Goal: Task Accomplishment & Management: Manage account settings

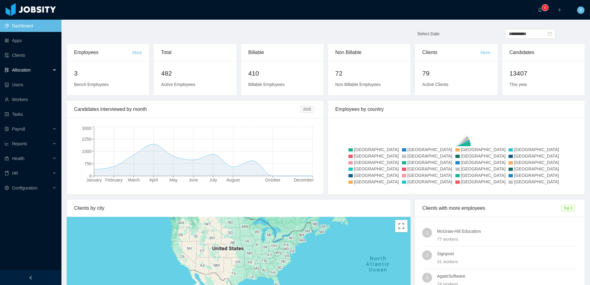
click at [38, 65] on div "Allocation" at bounding box center [30, 70] width 61 height 12
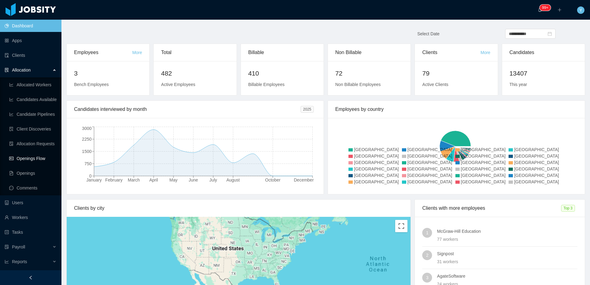
click at [31, 156] on link "Openings Flow" at bounding box center [32, 159] width 47 height 12
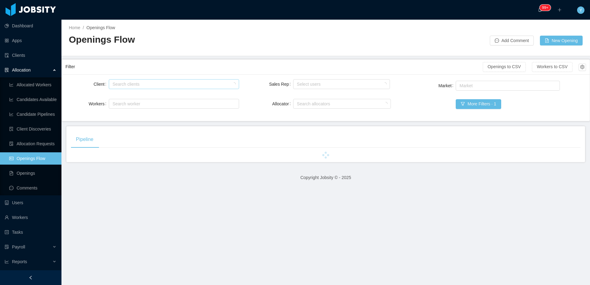
click at [133, 84] on div "Search clients" at bounding box center [173, 84] width 120 height 6
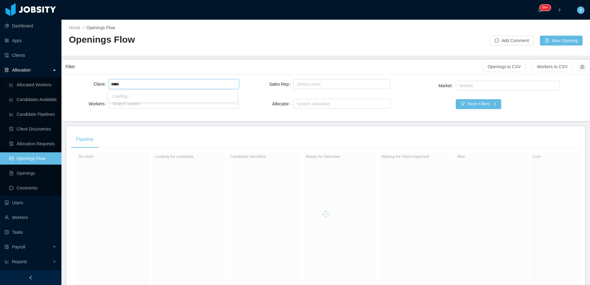
type input "******"
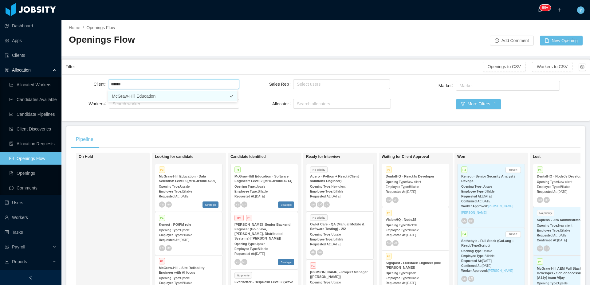
click at [173, 98] on li "McGraw-Hill Education" at bounding box center [172, 96] width 129 height 10
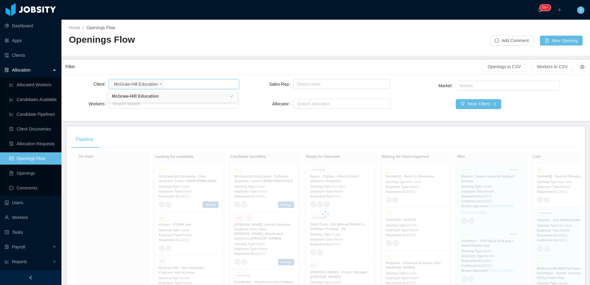
click at [191, 70] on div "Filter" at bounding box center [274, 66] width 418 height 11
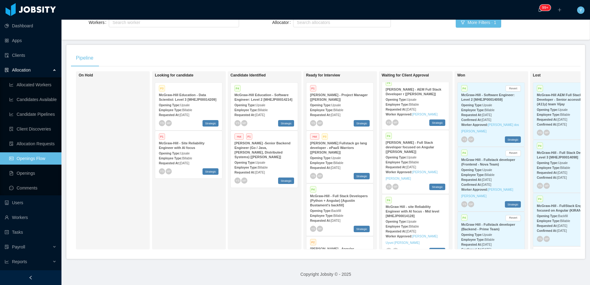
scroll to position [56, 0]
click at [423, 157] on div "Employee Type: Billable" at bounding box center [416, 160] width 60 height 6
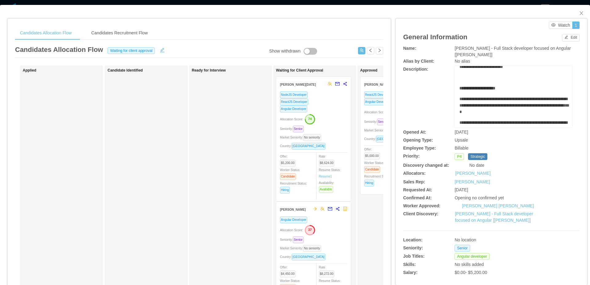
scroll to position [113, 0]
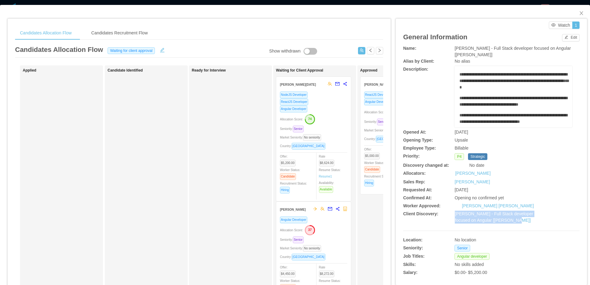
click at [332, 148] on div "Country: [GEOGRAPHIC_DATA]" at bounding box center [313, 146] width 67 height 7
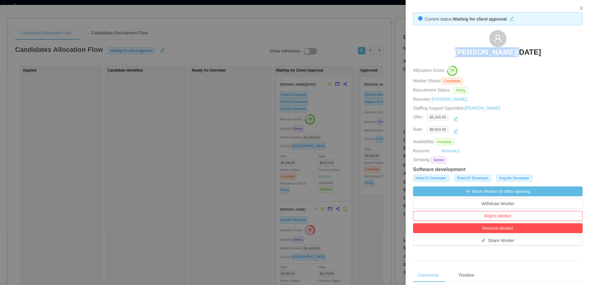
drag, startPoint x: 465, startPoint y: 53, endPoint x: 547, endPoint y: 52, distance: 82.1
click at [547, 52] on div "[PERSON_NAME][DATE]" at bounding box center [498, 45] width 170 height 31
copy h3 "[PERSON_NAME][DATE]"
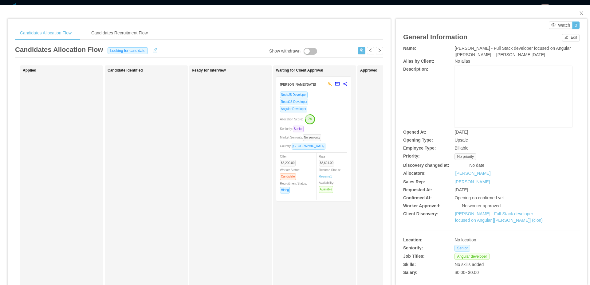
click at [330, 105] on div "Angular Developer" at bounding box center [313, 108] width 67 height 7
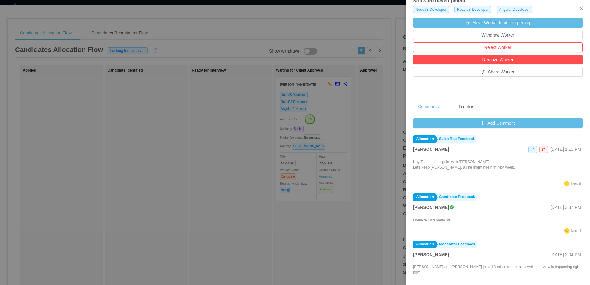
scroll to position [184, 0]
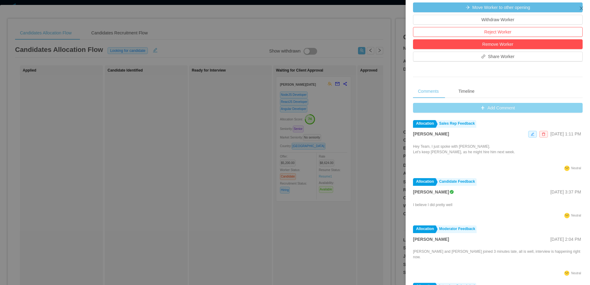
click at [507, 108] on button "Add Comment" at bounding box center [498, 108] width 170 height 10
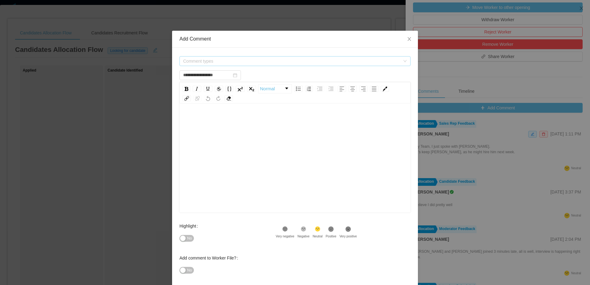
click at [292, 63] on span "Comment types" at bounding box center [291, 61] width 217 height 6
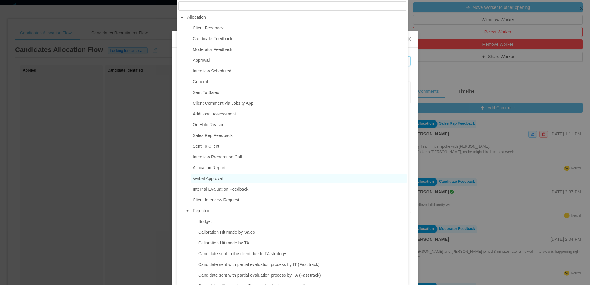
click at [250, 183] on span "Verbal Approval" at bounding box center [299, 179] width 216 height 8
type input "**********"
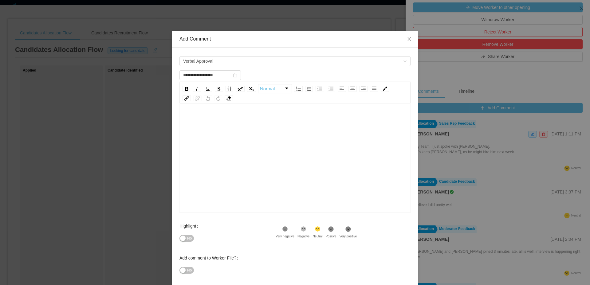
click at [331, 145] on div "rdw-editor" at bounding box center [295, 168] width 222 height 108
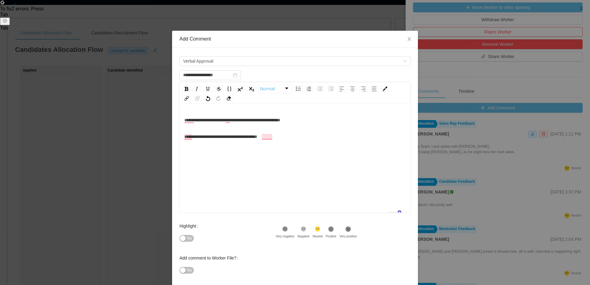
click at [184, 135] on span "**********" at bounding box center [220, 137] width 73 height 4
click at [184, 119] on span "**********" at bounding box center [232, 120] width 96 height 4
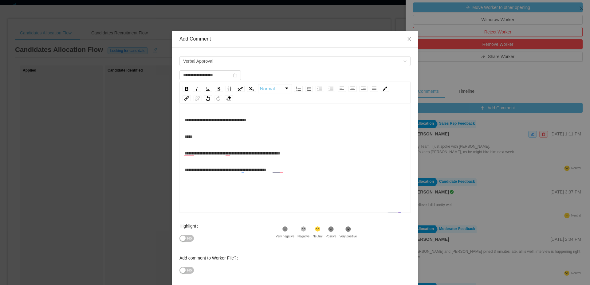
click at [285, 116] on div "**********" at bounding box center [295, 120] width 222 height 12
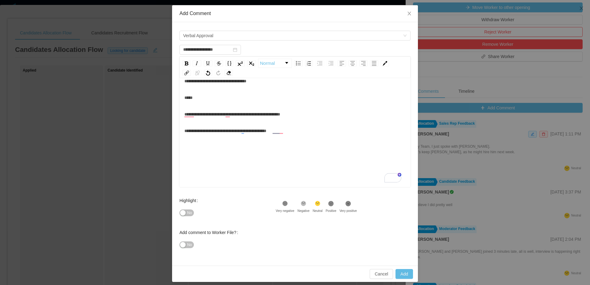
scroll to position [30, 0]
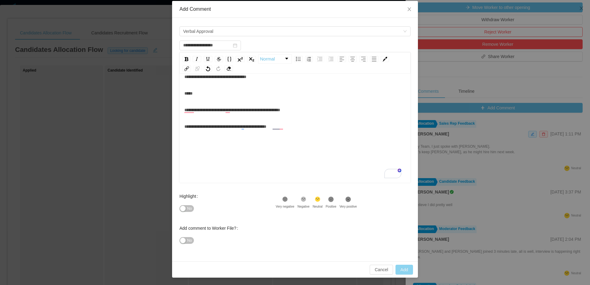
type input "**********"
click at [400, 268] on button "Add" at bounding box center [405, 270] width 18 height 10
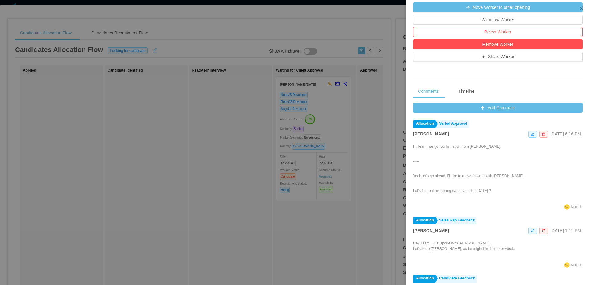
click at [387, 85] on div at bounding box center [295, 142] width 590 height 285
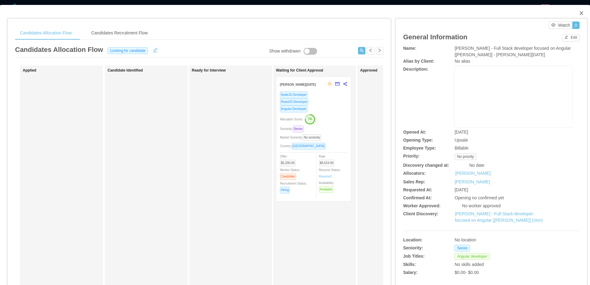
click at [580, 14] on span "Close" at bounding box center [581, 13] width 17 height 17
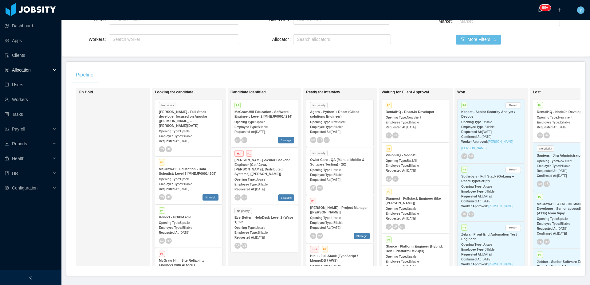
scroll to position [46, 0]
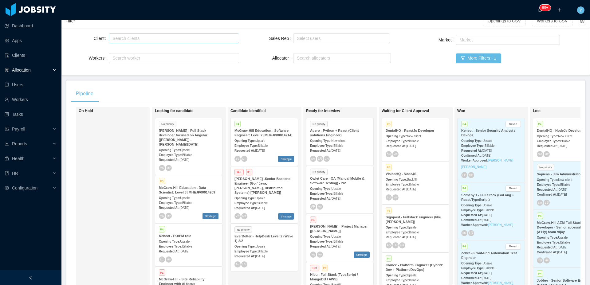
click at [148, 40] on div "Search clients" at bounding box center [173, 38] width 120 height 6
type input "******"
click at [176, 54] on li "McGraw-Hill Education" at bounding box center [172, 51] width 129 height 10
click at [213, 99] on div "Pipeline" at bounding box center [326, 93] width 510 height 17
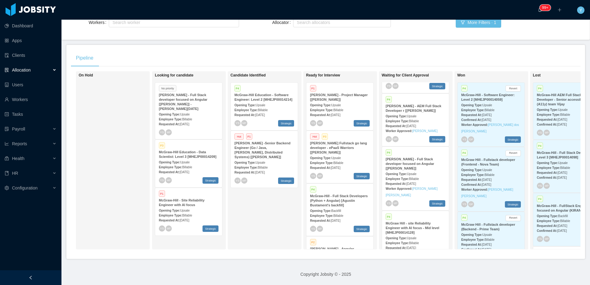
scroll to position [56, 0]
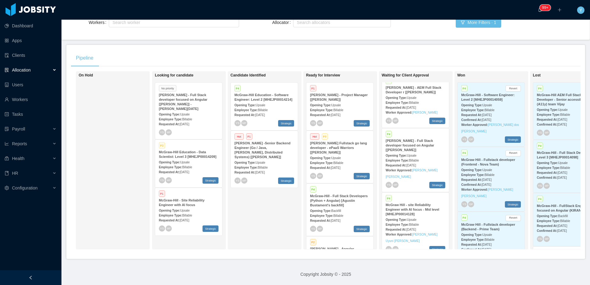
click at [415, 221] on div "Employee Type: Billable" at bounding box center [416, 224] width 60 height 6
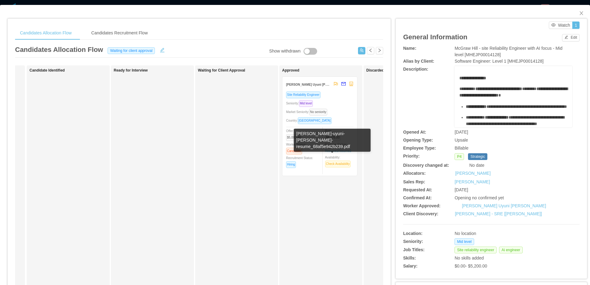
click at [349, 107] on div "Seniority: Mid level" at bounding box center [319, 103] width 67 height 7
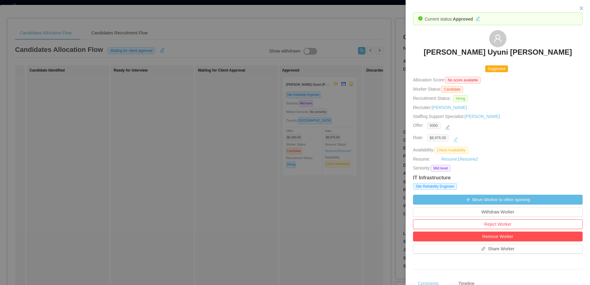
click at [457, 137] on button "button" at bounding box center [456, 140] width 10 height 10
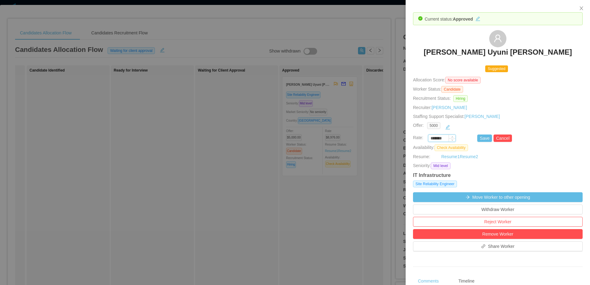
click at [442, 138] on input "*******" at bounding box center [442, 138] width 27 height 7
drag, startPoint x: 445, startPoint y: 138, endPoint x: 379, endPoint y: 138, distance: 65.5
click at [379, 138] on div "Current status: Approved Mauricio Uyuni Miranda Suggested Allocation Score: No …" at bounding box center [295, 142] width 590 height 285
paste input
type input "*******"
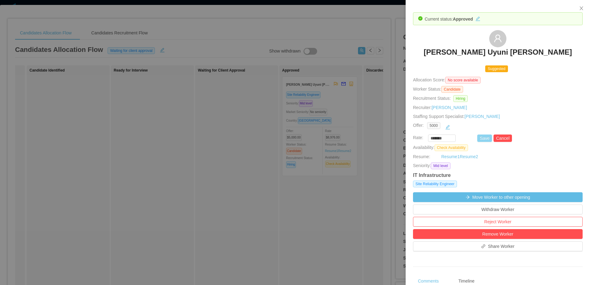
click at [484, 138] on button "Save" at bounding box center [485, 138] width 15 height 7
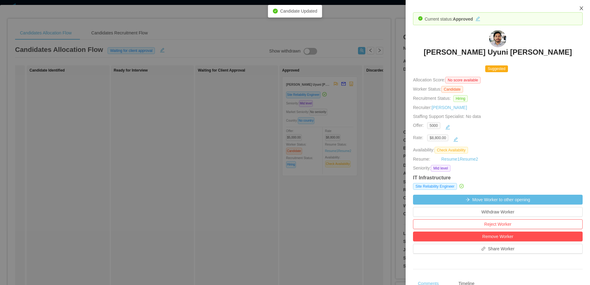
click at [581, 6] on icon "icon: close" at bounding box center [581, 8] width 5 height 5
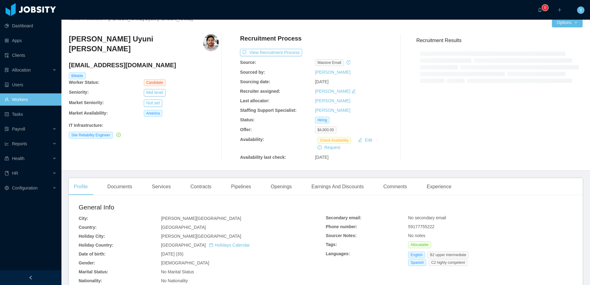
scroll to position [110, 0]
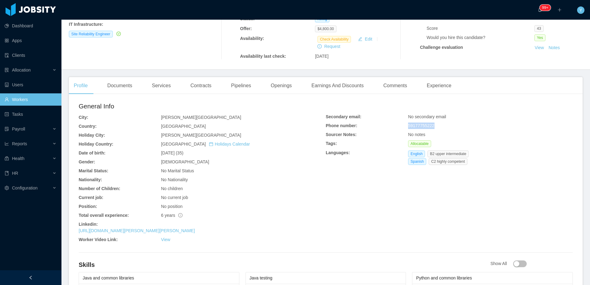
drag, startPoint x: 443, startPoint y: 128, endPoint x: 387, endPoint y: 127, distance: 56.3
click at [387, 127] on div "Secondary email: No secondary email Phone number: 59177755222 Sourcer Notes: No…" at bounding box center [449, 141] width 247 height 54
copy div "59177755222"
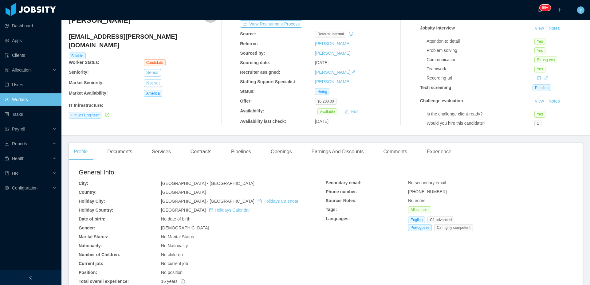
scroll to position [49, 0]
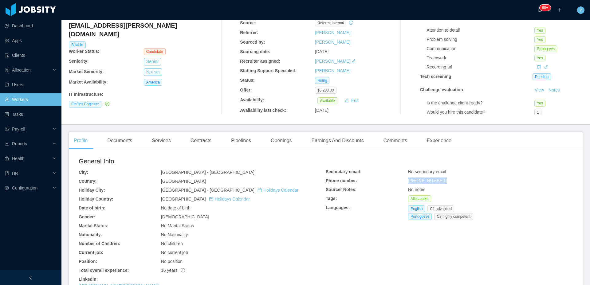
drag, startPoint x: 404, startPoint y: 182, endPoint x: 457, endPoint y: 181, distance: 52.9
click at [457, 181] on div "Secondary email: No secondary email Phone number: +5511964317740 Sourcer Notes:…" at bounding box center [449, 196] width 247 height 54
copy div "+5511964317740"
